Goal: Leave review/rating: Leave review/rating

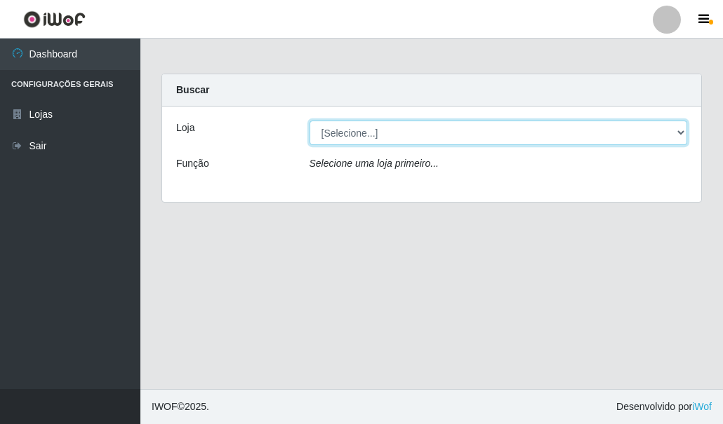
click at [387, 139] on select "[Selecione...] Hiper Queiroz - [GEOGRAPHIC_DATA]" at bounding box center [498, 133] width 378 height 25
select select "513"
click at [309, 121] on select "[Selecione...] Hiper Queiroz - [GEOGRAPHIC_DATA]" at bounding box center [498, 133] width 378 height 25
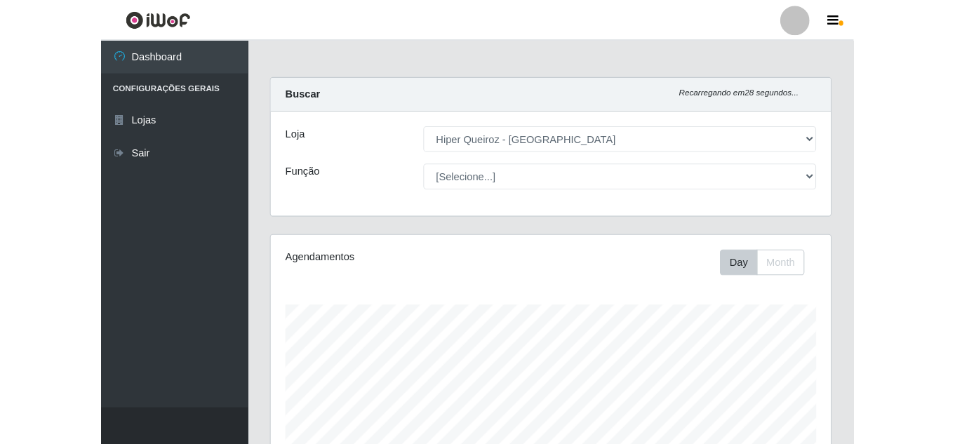
scroll to position [291, 771]
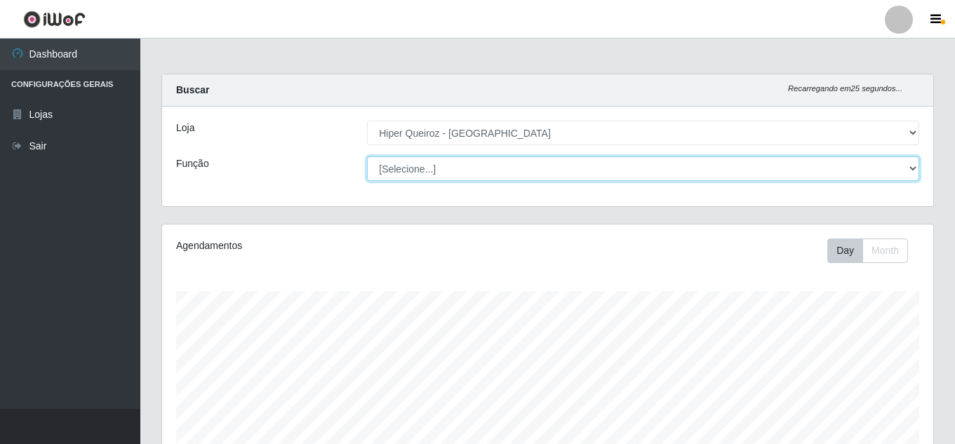
click at [429, 169] on select "[Selecione...] Embalador Embalador + Embalador ++ Operador de Caixa Operador de…" at bounding box center [643, 168] width 552 height 25
select select "1"
click at [367, 156] on select "[Selecione...] Embalador Embalador + Embalador ++ Operador de Caixa Operador de…" at bounding box center [643, 168] width 552 height 25
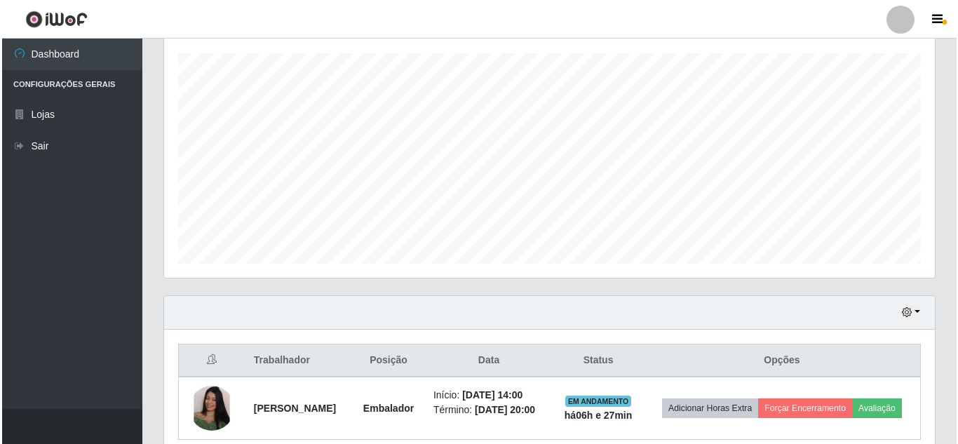
scroll to position [311, 0]
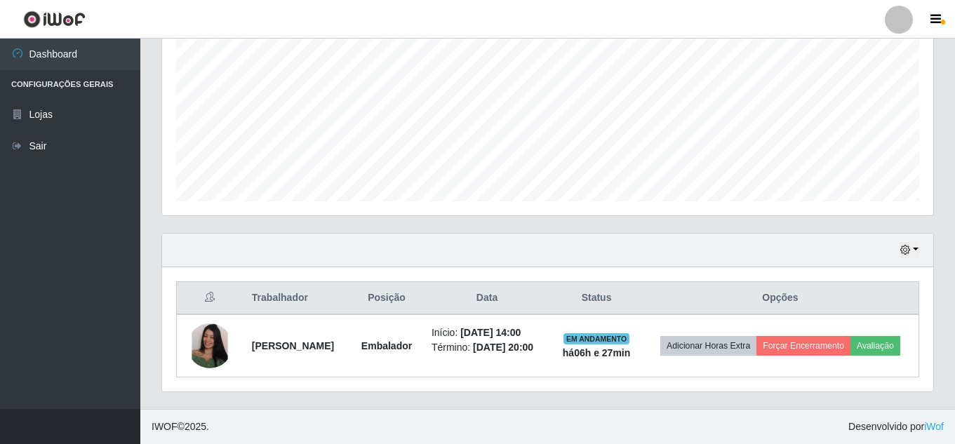
click at [722, 132] on div "Agendamentos Day Month 05/09 Agendamentos 48" at bounding box center [547, 78] width 793 height 309
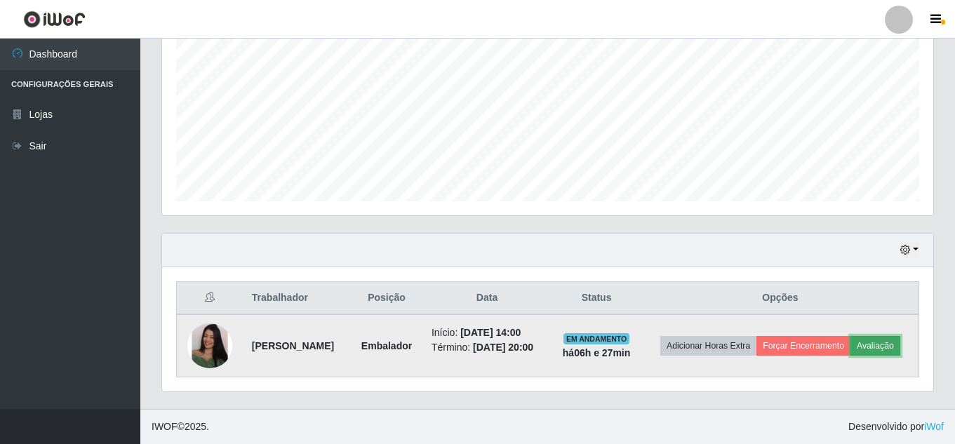
click at [722, 351] on button "Avaliação" at bounding box center [875, 346] width 50 height 20
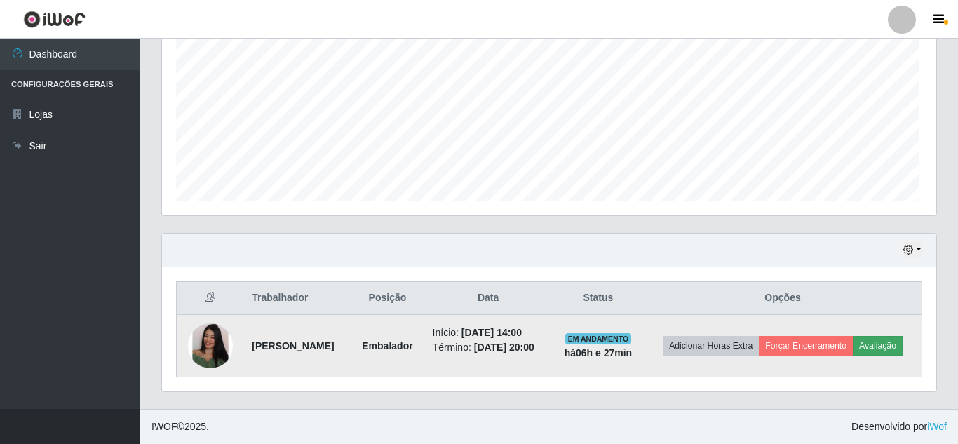
scroll to position [291, 764]
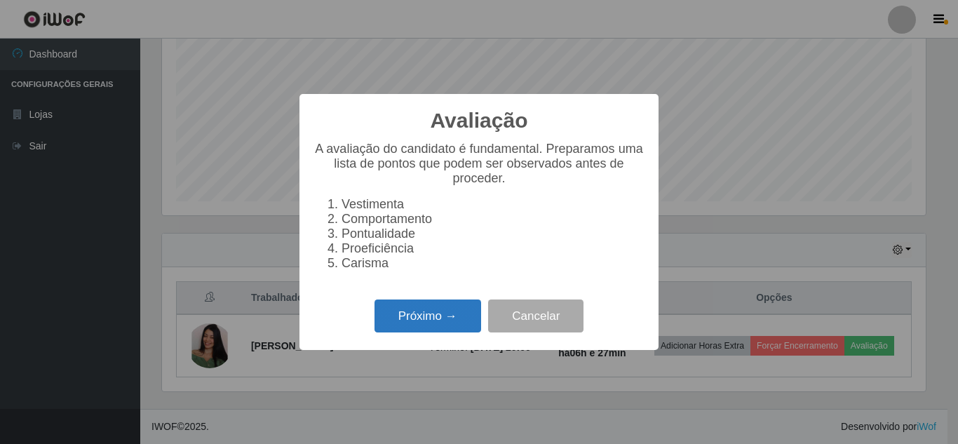
click at [454, 321] on button "Próximo →" at bounding box center [428, 316] width 107 height 33
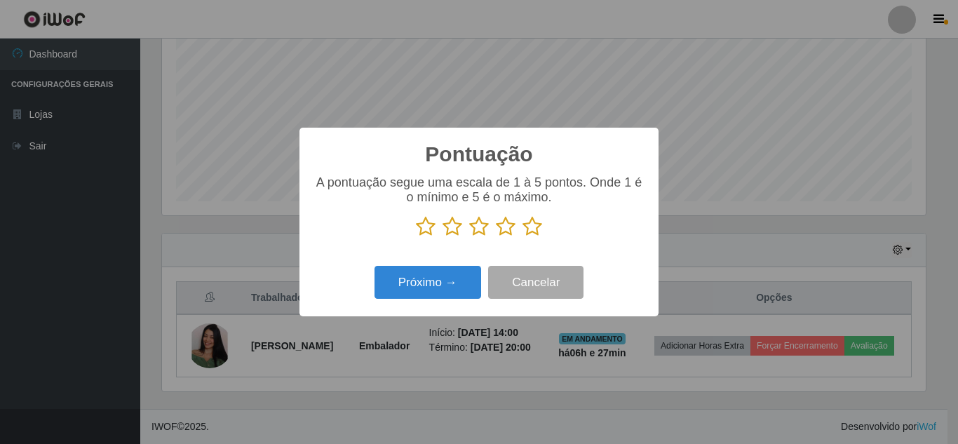
scroll to position [701221, 700748]
click at [532, 228] on icon at bounding box center [533, 226] width 20 height 21
click at [523, 237] on input "radio" at bounding box center [523, 237] width 0 height 0
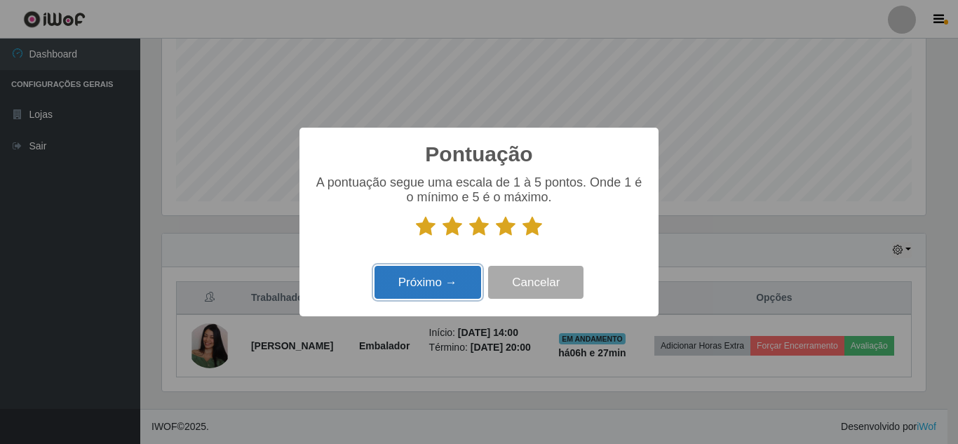
click at [427, 286] on button "Próximo →" at bounding box center [428, 282] width 107 height 33
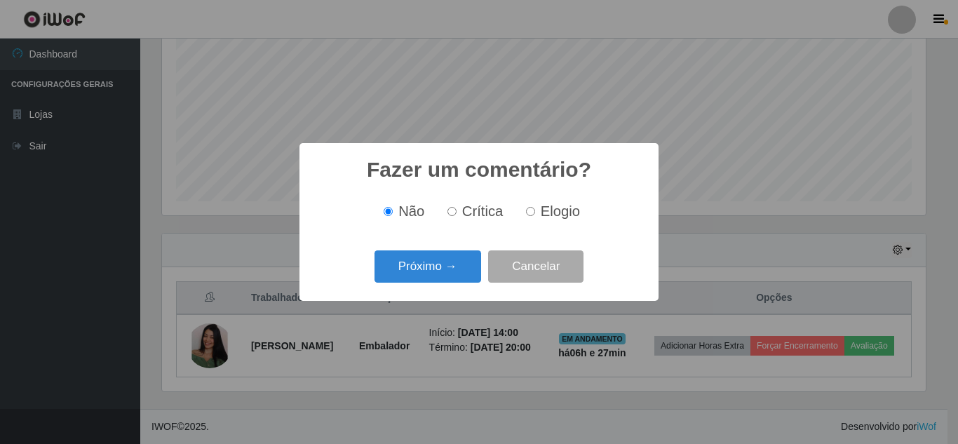
click at [536, 212] on label "Elogio" at bounding box center [551, 211] width 60 height 16
click at [535, 212] on input "Elogio" at bounding box center [530, 211] width 9 height 9
radio input "true"
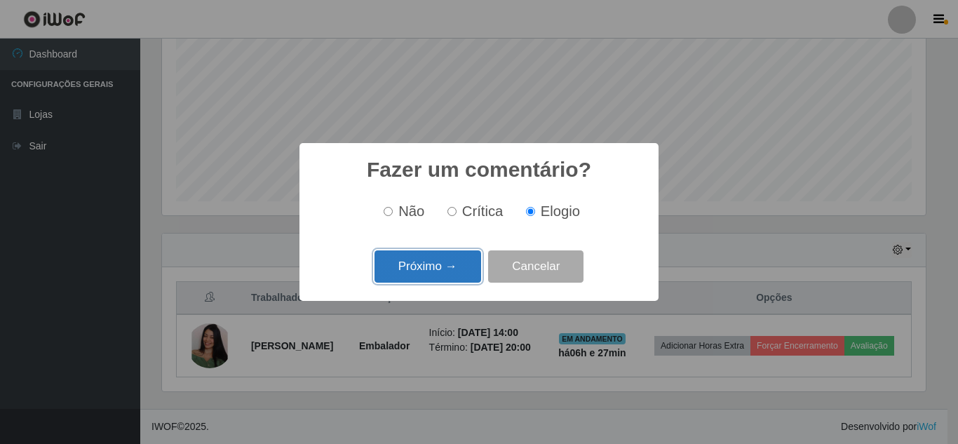
click at [447, 276] on button "Próximo →" at bounding box center [428, 266] width 107 height 33
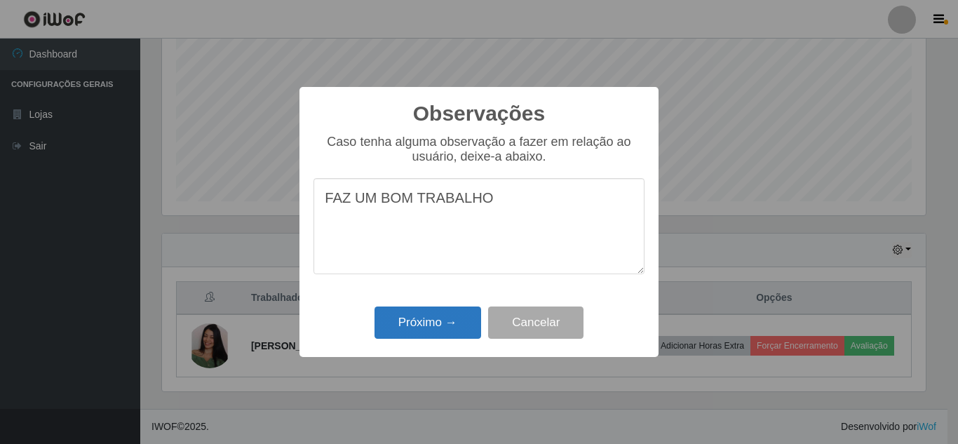
type textarea "FAZ UM BOM TRABALHO"
click at [441, 321] on button "Próximo →" at bounding box center [428, 323] width 107 height 33
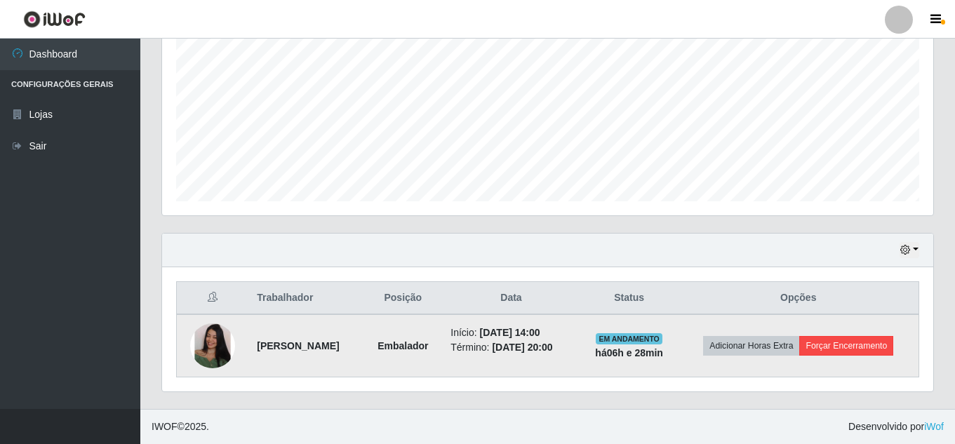
scroll to position [300, 0]
click at [722, 342] on button "Forçar Encerramento" at bounding box center [846, 346] width 94 height 20
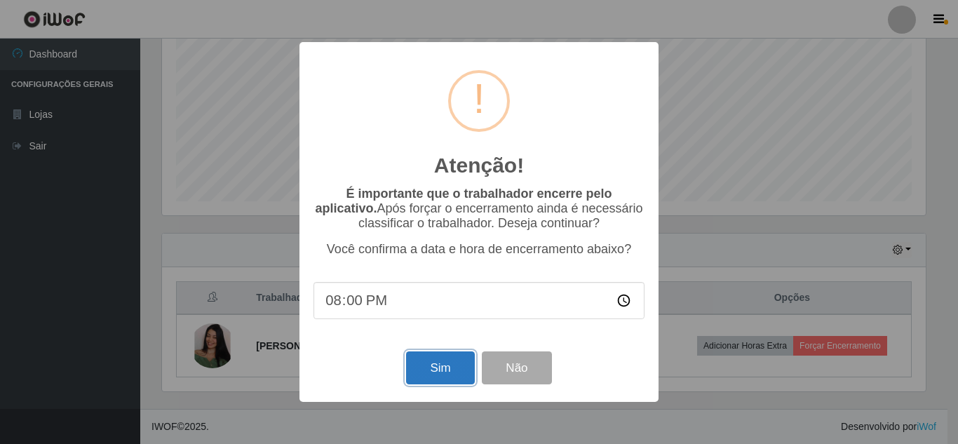
click at [430, 375] on button "Sim" at bounding box center [440, 367] width 68 height 33
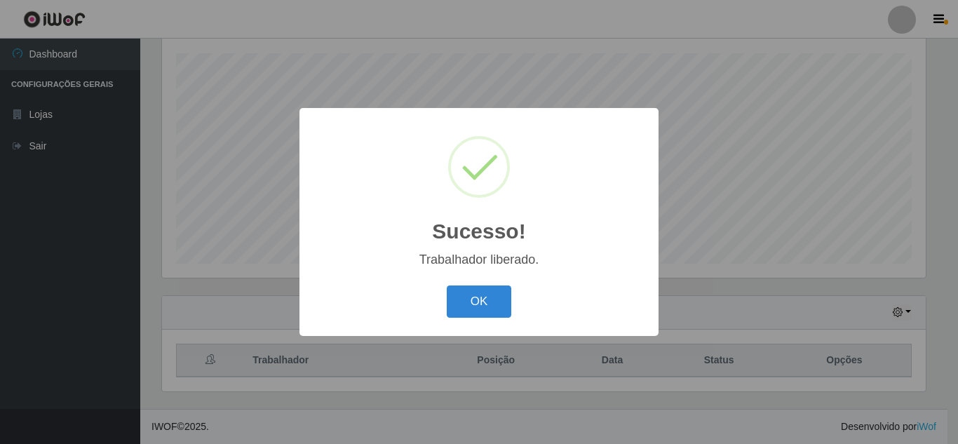
click at [445, 294] on div "OK Cancel" at bounding box center [479, 301] width 331 height 40
click at [474, 297] on button "OK" at bounding box center [479, 302] width 65 height 33
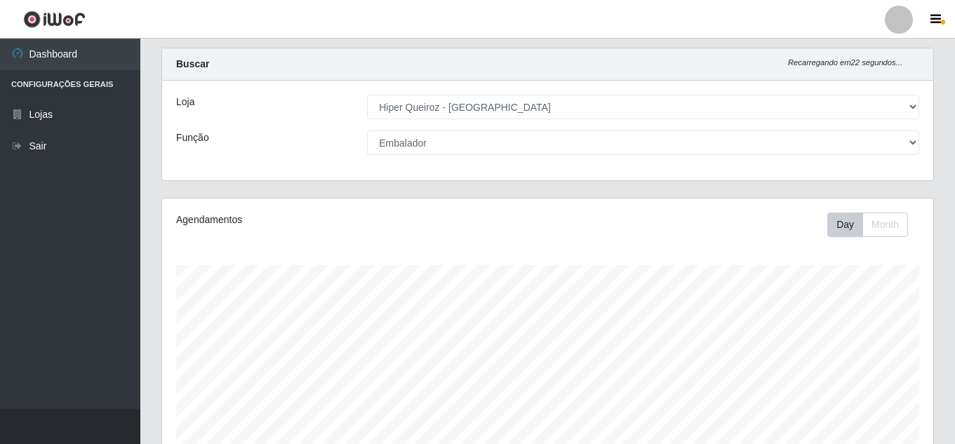
scroll to position [0, 0]
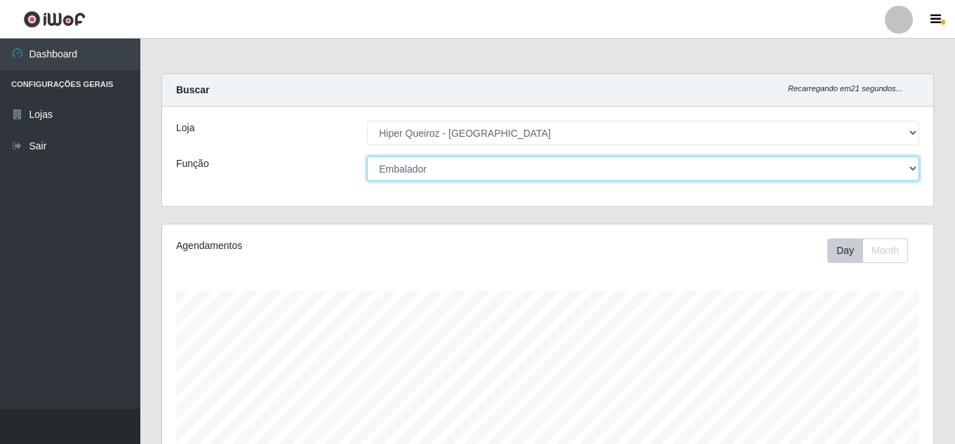
click at [442, 168] on select "[Selecione...] Embalador Embalador + Embalador ++ Operador de Caixa Operador de…" at bounding box center [643, 168] width 552 height 25
select select "22"
click at [367, 156] on select "[Selecione...] Embalador Embalador + Embalador ++ Operador de Caixa Operador de…" at bounding box center [643, 168] width 552 height 25
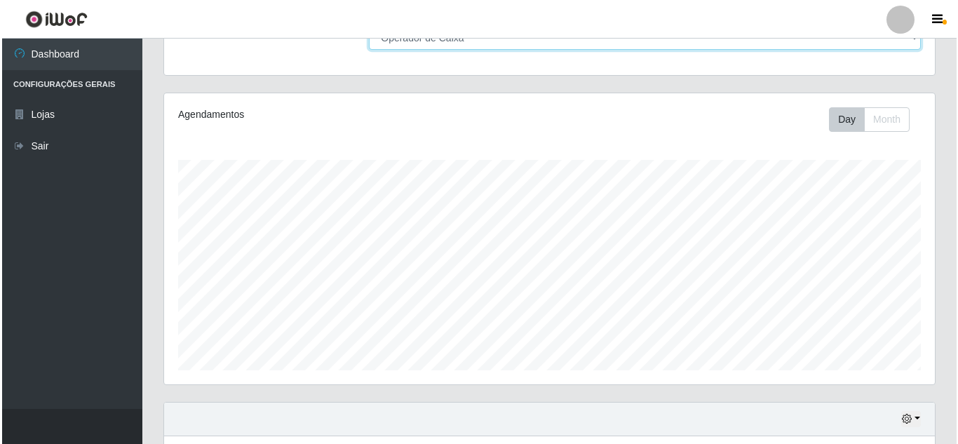
scroll to position [326, 0]
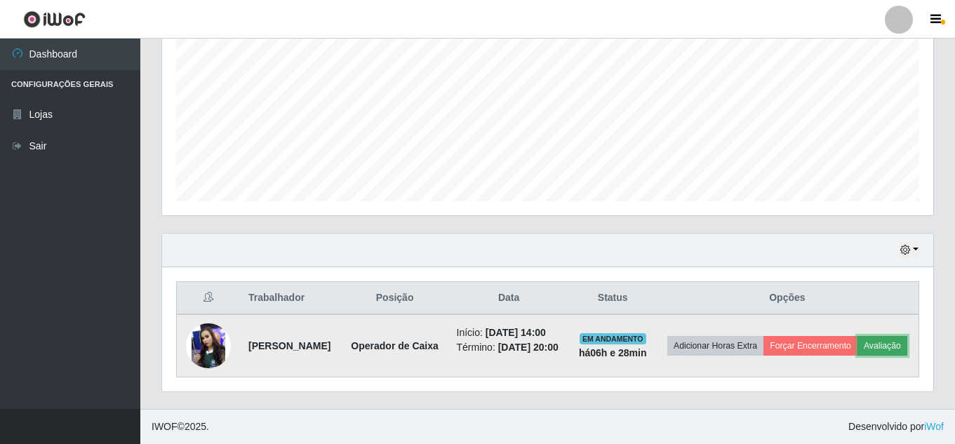
click at [722, 340] on button "Avaliação" at bounding box center [882, 346] width 50 height 20
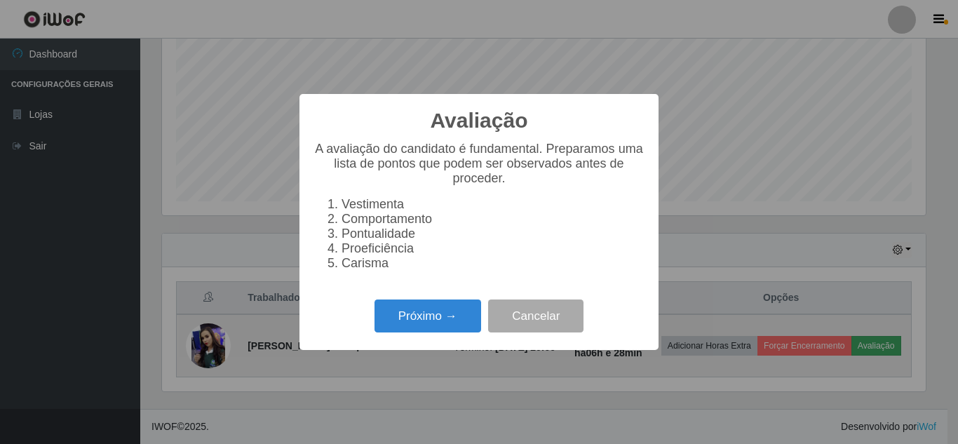
scroll to position [291, 764]
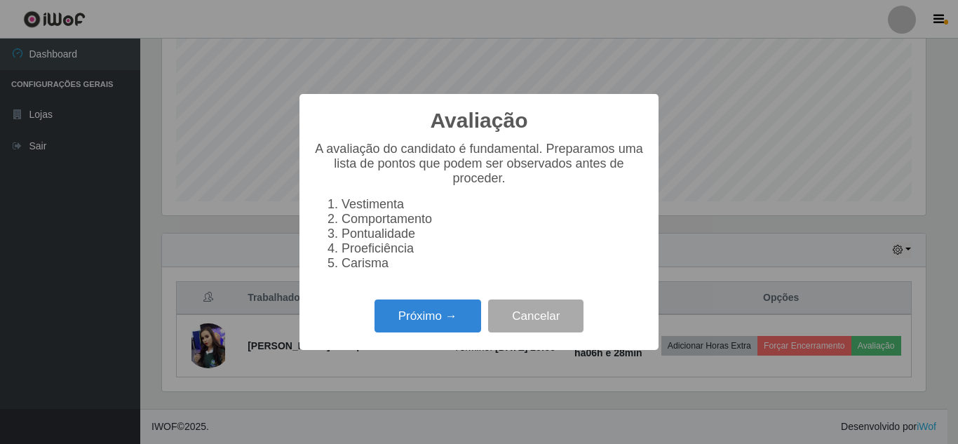
click at [415, 304] on div "Próximo → Cancelar" at bounding box center [479, 316] width 331 height 40
click at [427, 321] on button "Próximo →" at bounding box center [428, 316] width 107 height 33
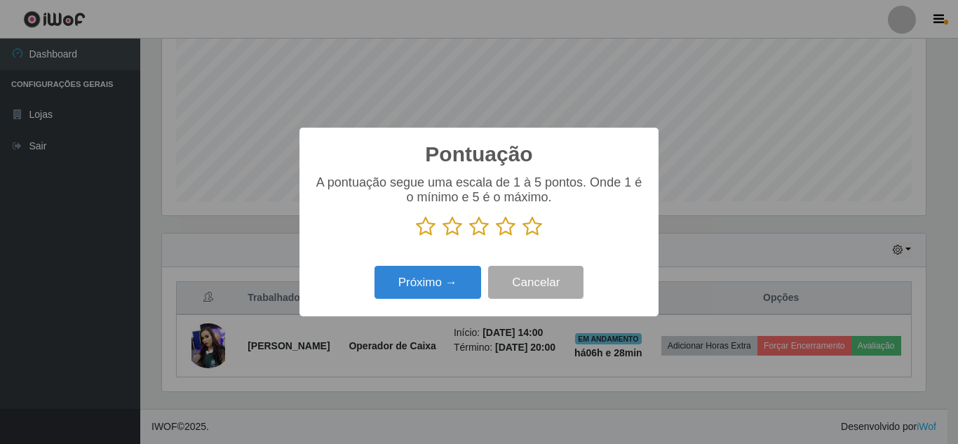
scroll to position [701221, 700748]
click at [478, 231] on icon at bounding box center [479, 226] width 20 height 21
click at [469, 237] on input "radio" at bounding box center [469, 237] width 0 height 0
click at [459, 292] on button "Próximo →" at bounding box center [428, 282] width 107 height 33
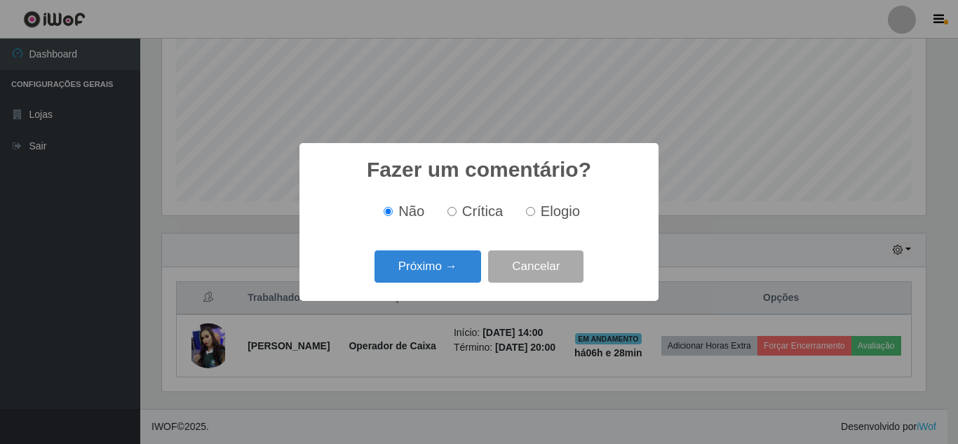
click at [532, 216] on input "Elogio" at bounding box center [530, 211] width 9 height 9
radio input "true"
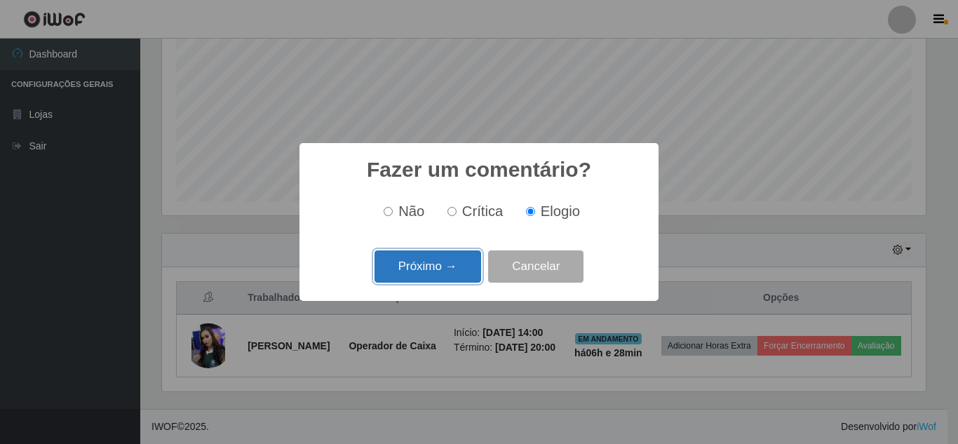
click at [463, 274] on button "Próximo →" at bounding box center [428, 266] width 107 height 33
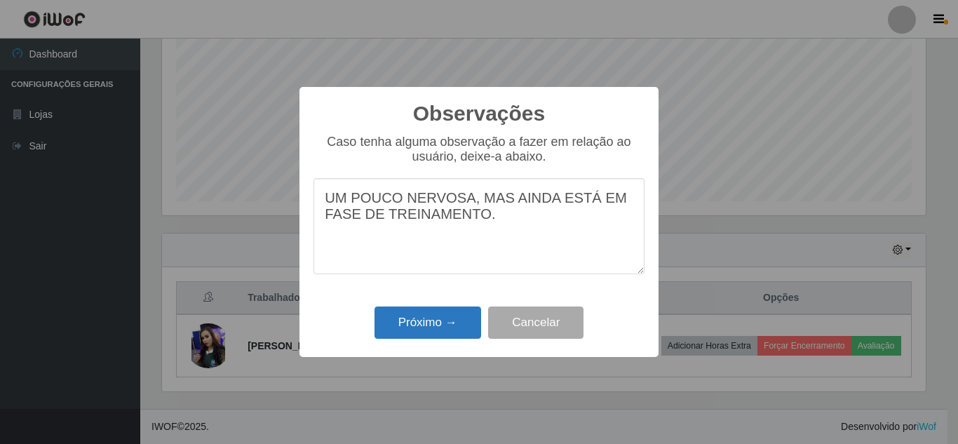
type textarea "UM POUCO NERVOSA, MAS AINDA ESTÁ EM FASE DE TREINAMENTO."
click at [438, 316] on button "Próximo →" at bounding box center [428, 323] width 107 height 33
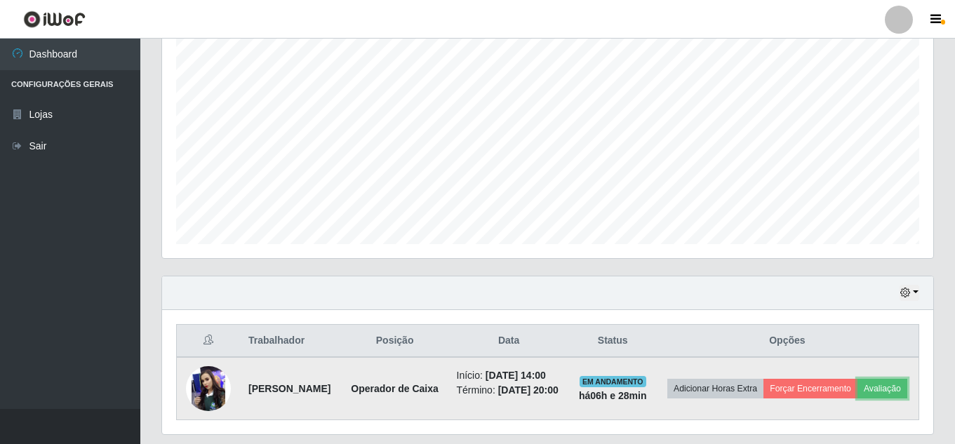
scroll to position [326, 0]
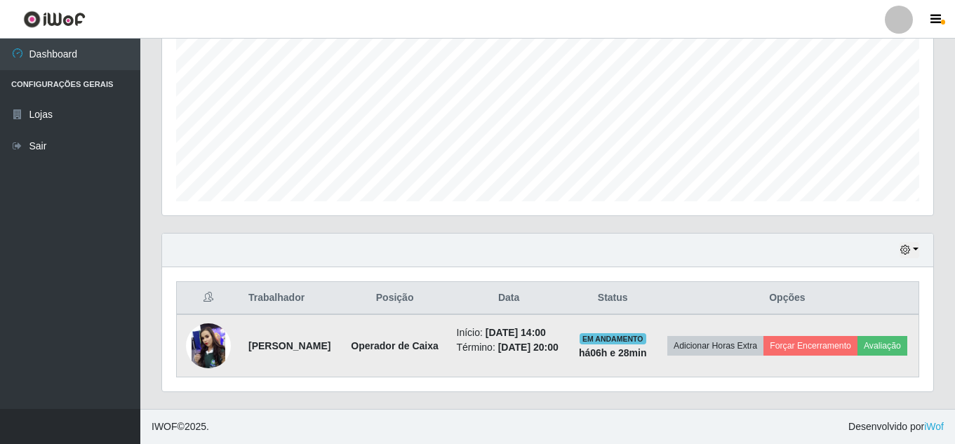
click at [722, 351] on td "Adicionar Horas Extra Forçar Encerramento Avaliação" at bounding box center [787, 345] width 263 height 63
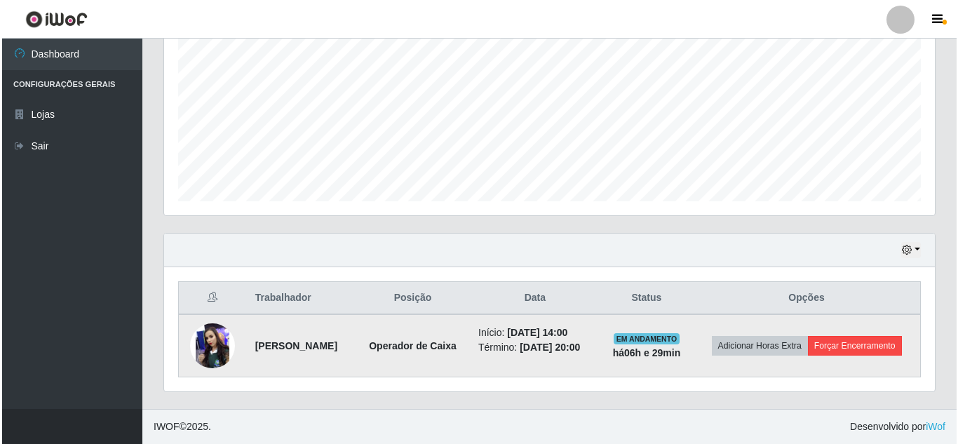
scroll to position [311, 0]
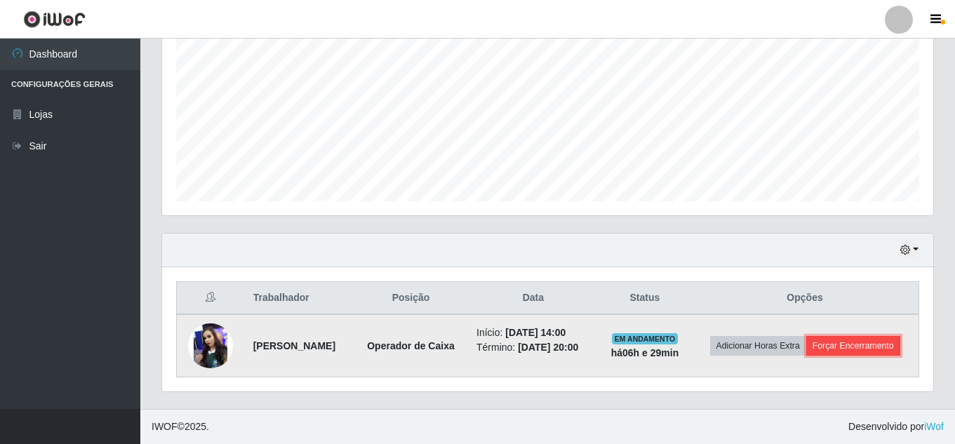
click at [722, 356] on button "Forçar Encerramento" at bounding box center [853, 346] width 94 height 20
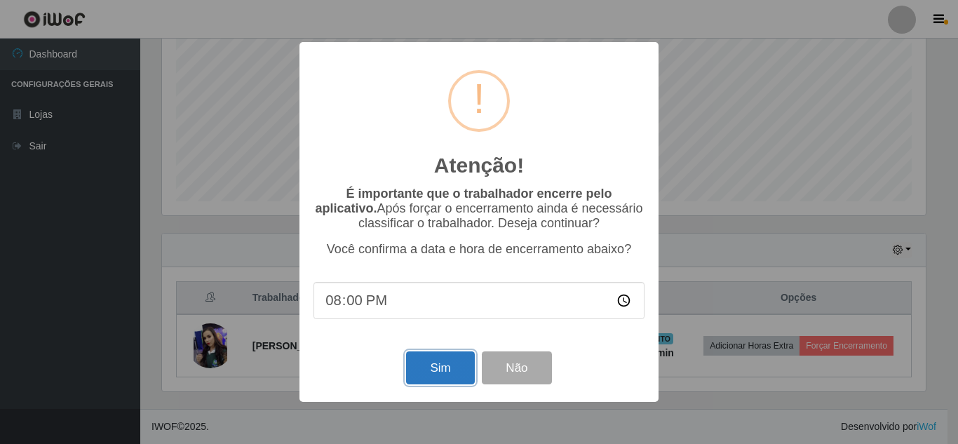
click at [440, 362] on button "Sim" at bounding box center [440, 367] width 68 height 33
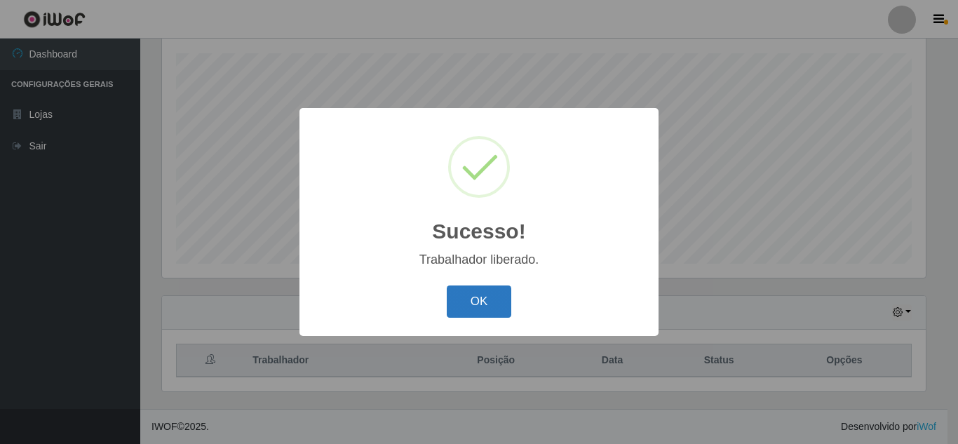
click at [481, 297] on button "OK" at bounding box center [479, 302] width 65 height 33
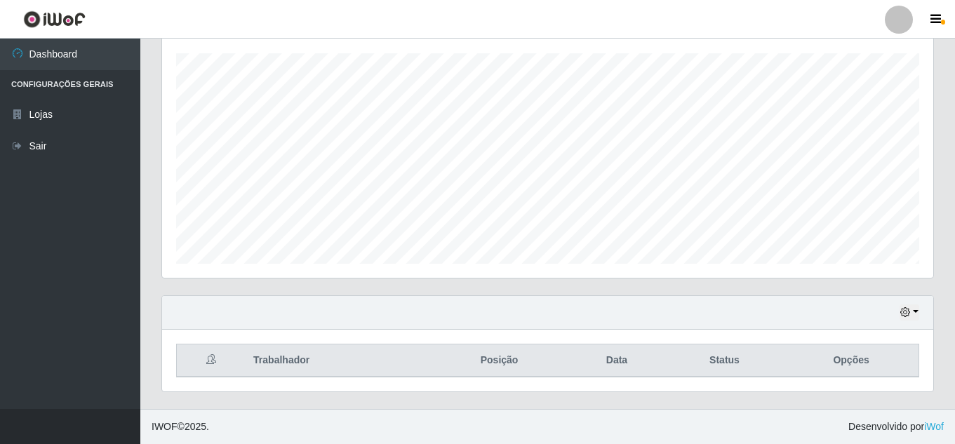
scroll to position [0, 0]
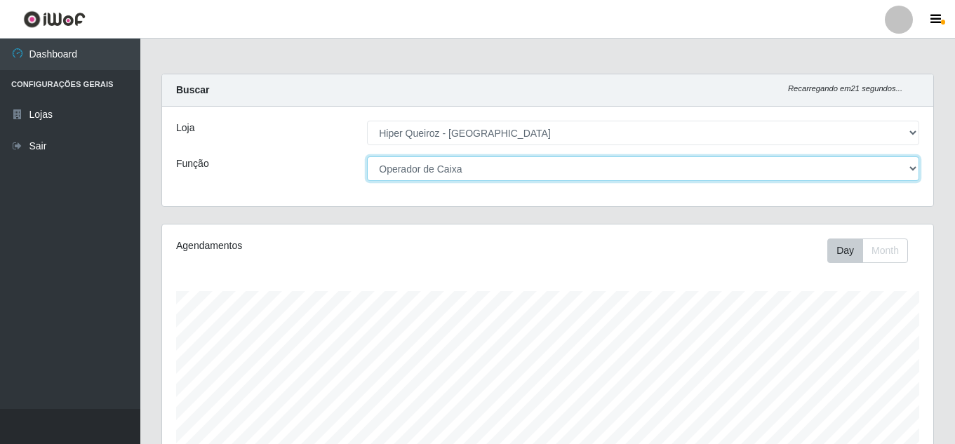
click at [529, 172] on select "[Selecione...] Embalador Embalador + Embalador ++ Operador de Caixa Operador de…" at bounding box center [643, 168] width 552 height 25
click at [367, 156] on select "[Selecione...] Embalador Embalador + Embalador ++ Operador de Caixa Operador de…" at bounding box center [643, 168] width 552 height 25
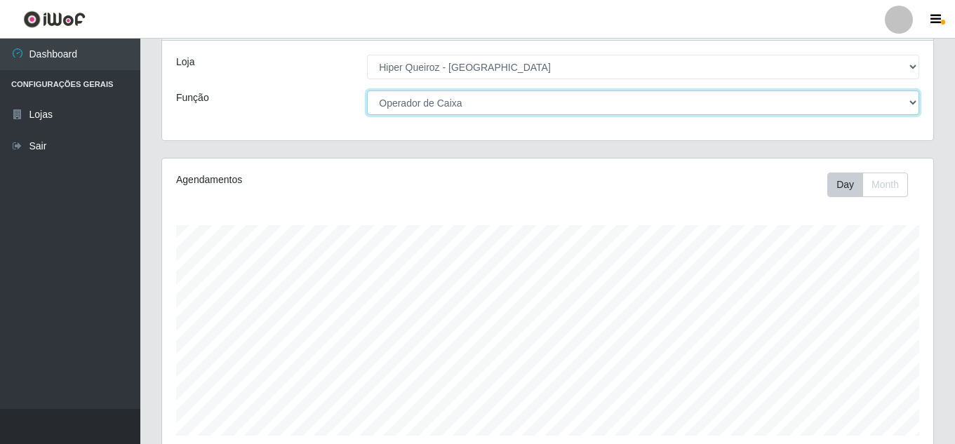
scroll to position [210, 0]
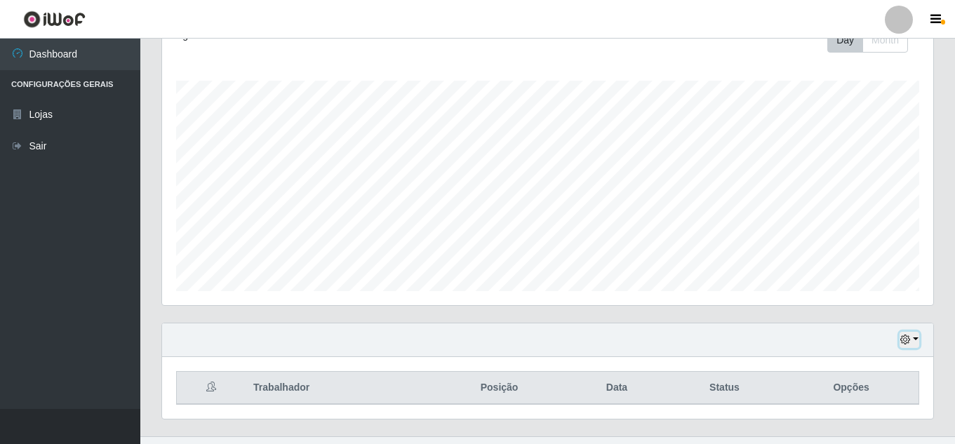
click at [722, 337] on icon "button" at bounding box center [905, 340] width 10 height 10
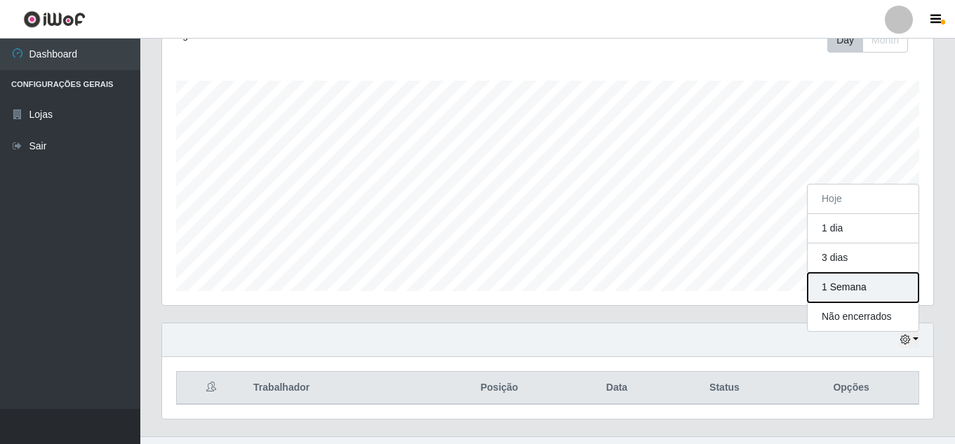
click at [722, 290] on button "1 Semana" at bounding box center [862, 287] width 111 height 29
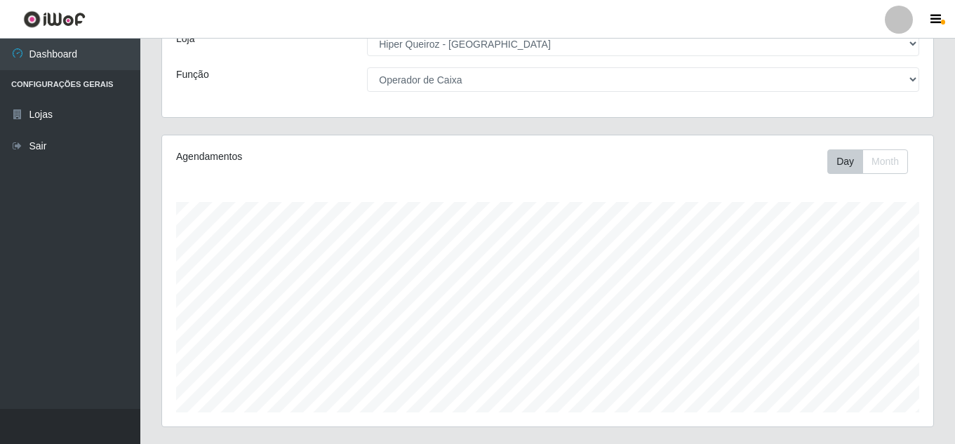
scroll to position [20, 0]
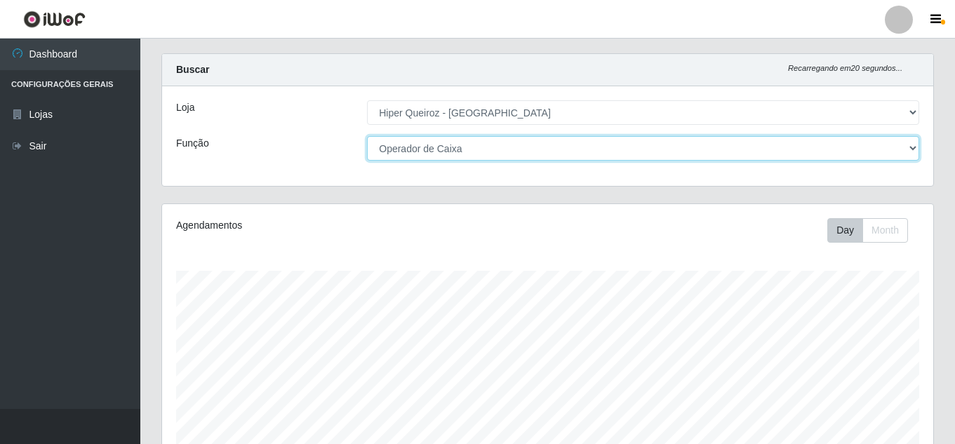
click at [486, 147] on select "[Selecione...] Embalador Embalador + Embalador ++ Operador de Caixa Operador de…" at bounding box center [643, 148] width 552 height 25
select select "1"
click at [367, 136] on select "[Selecione...] Embalador Embalador + Embalador ++ Operador de Caixa Operador de…" at bounding box center [643, 148] width 552 height 25
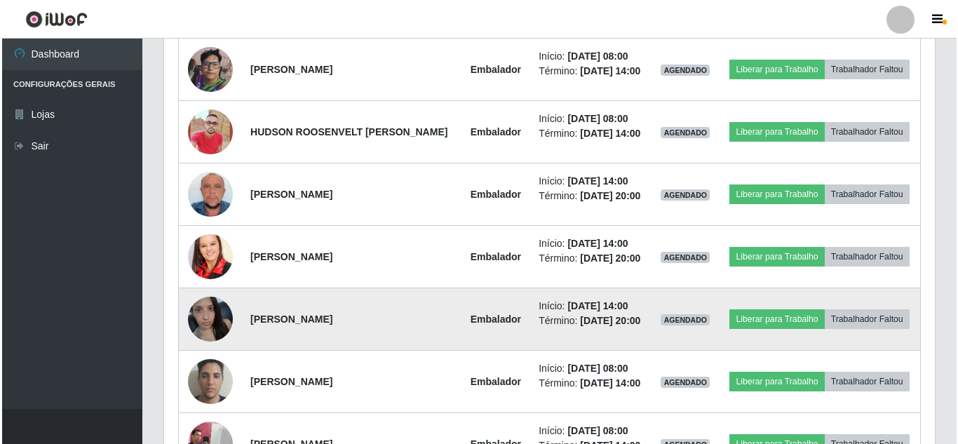
scroll to position [869, 0]
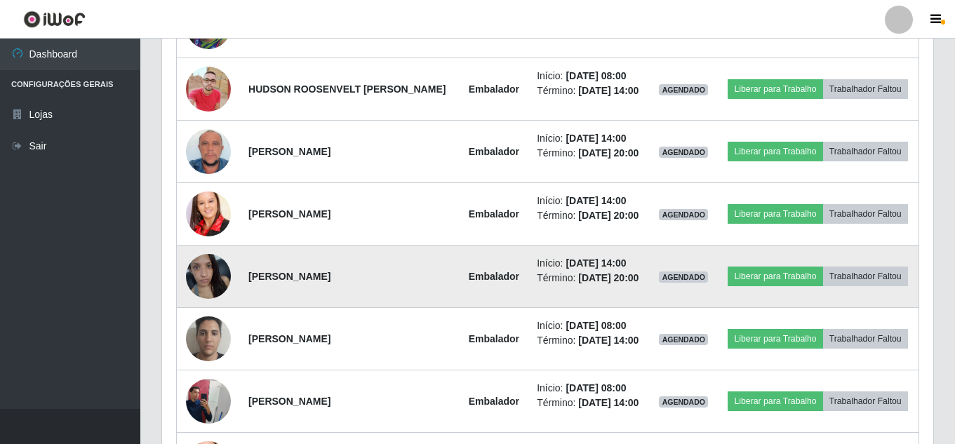
click at [200, 274] on img at bounding box center [208, 276] width 45 height 60
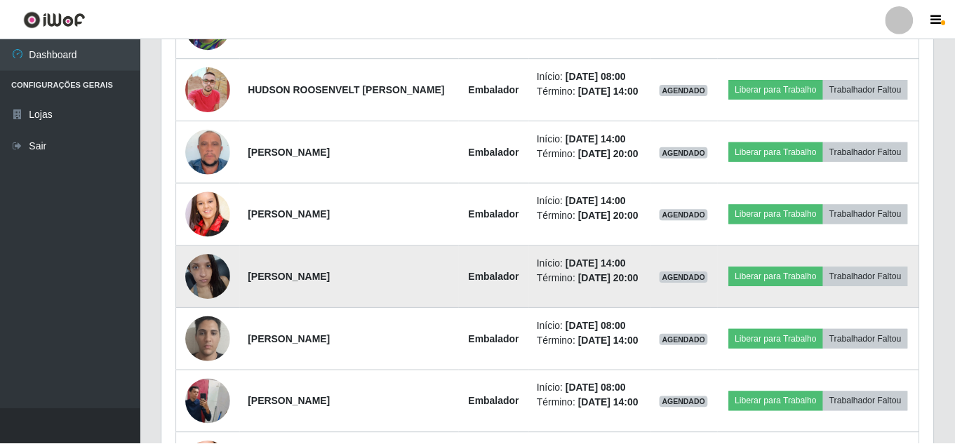
scroll to position [291, 764]
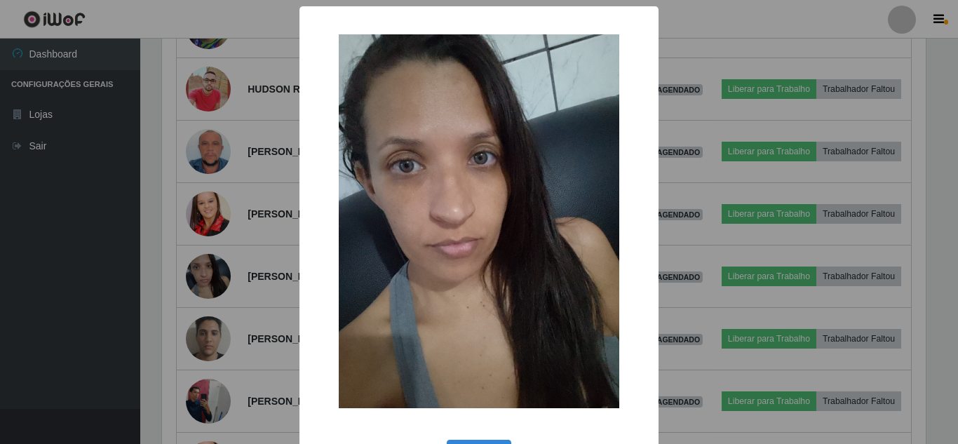
click at [259, 259] on div "× OK Cancel" at bounding box center [479, 222] width 958 height 444
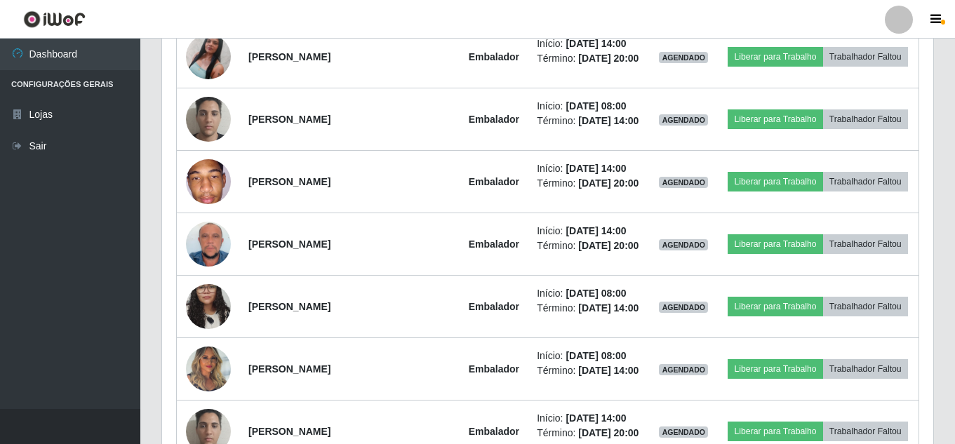
scroll to position [1409, 0]
